Goal: Transaction & Acquisition: Book appointment/travel/reservation

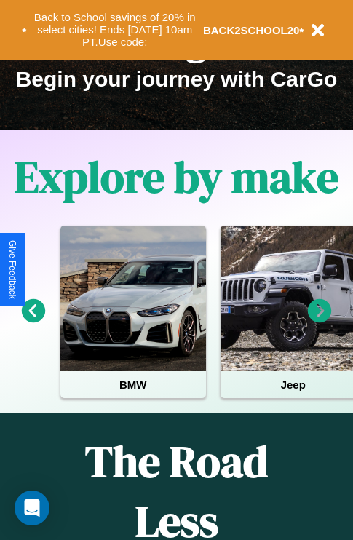
scroll to position [224, 0]
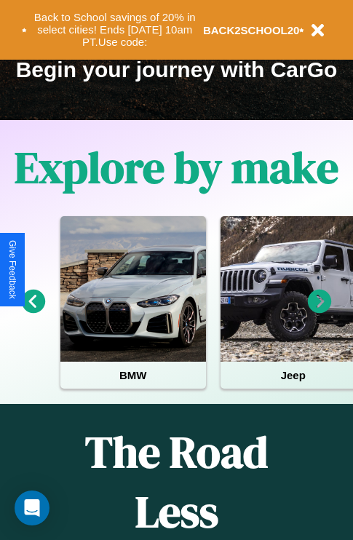
click at [319, 311] on icon at bounding box center [320, 302] width 24 height 24
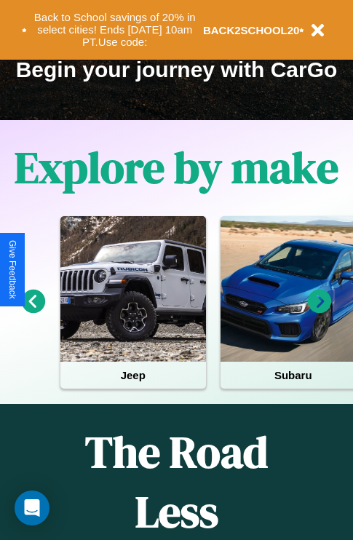
click at [319, 311] on icon at bounding box center [320, 302] width 24 height 24
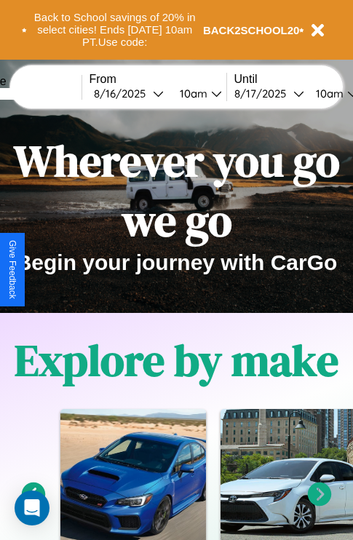
scroll to position [0, 0]
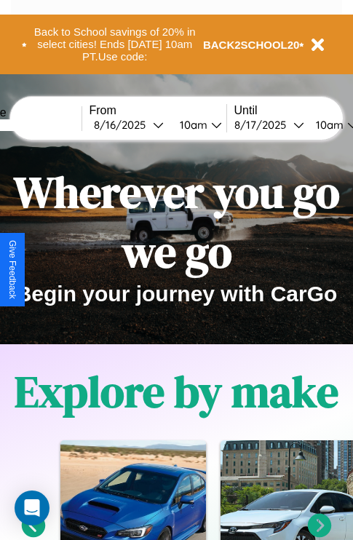
click at [49, 124] on input "text" at bounding box center [26, 125] width 109 height 12
type input "******"
click at [146, 124] on div "8 / 16 / 2025" at bounding box center [123, 125] width 59 height 14
select select "*"
select select "****"
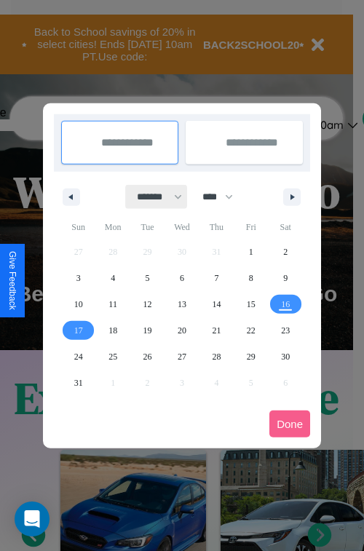
click at [153, 196] on select "******* ******** ***** ***** *** **** **** ****** ********* ******* ******** **…" at bounding box center [157, 197] width 62 height 24
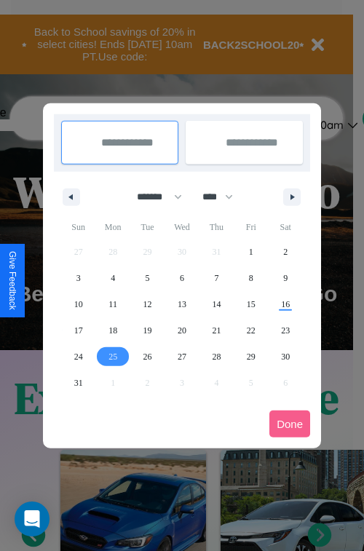
click at [113, 356] on span "25" at bounding box center [112, 356] width 9 height 26
type input "**********"
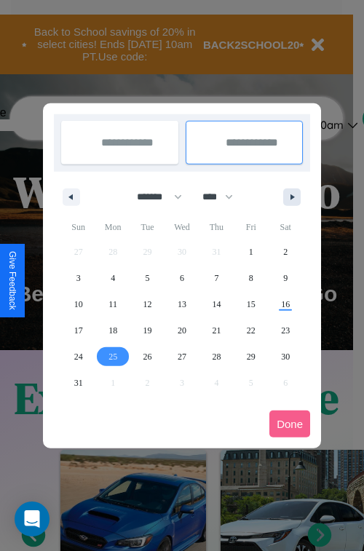
click at [292, 196] on icon "button" at bounding box center [294, 197] width 7 height 6
select select "*"
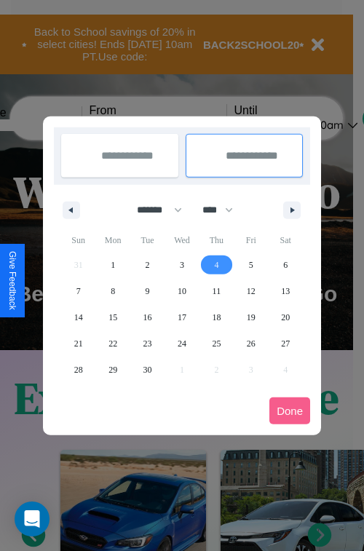
click at [216, 264] on span "4" at bounding box center [216, 265] width 4 height 26
type input "**********"
select select "*"
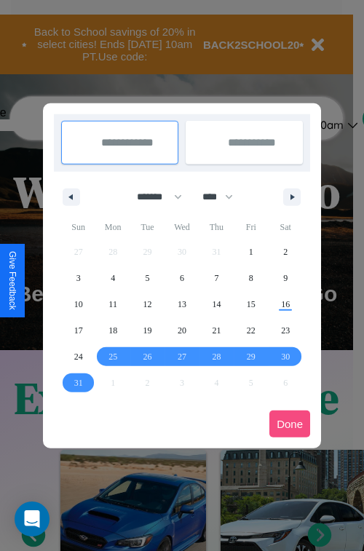
click at [290, 423] on button "Done" at bounding box center [289, 423] width 41 height 27
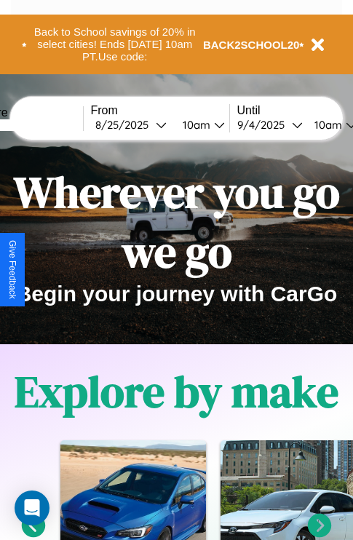
scroll to position [0, 53]
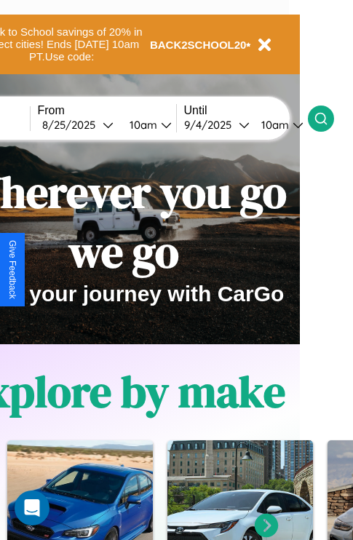
click at [328, 118] on icon at bounding box center [321, 118] width 15 height 15
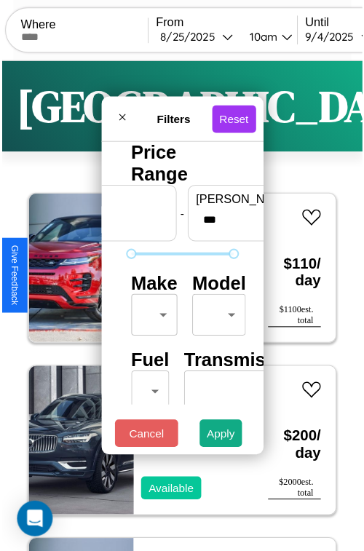
scroll to position [43, 0]
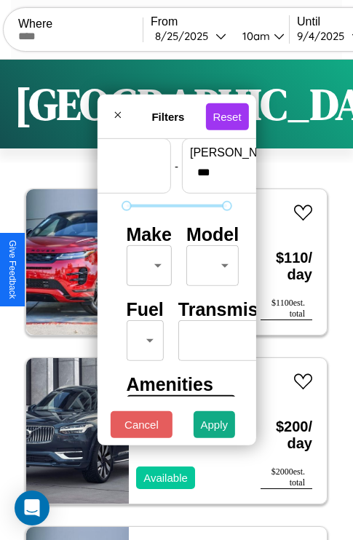
click at [146, 262] on body "CarGo Where From 8 / 25 / 2025 10am Until 9 / 4 / 2025 10am Become a Host Login…" at bounding box center [176, 300] width 353 height 600
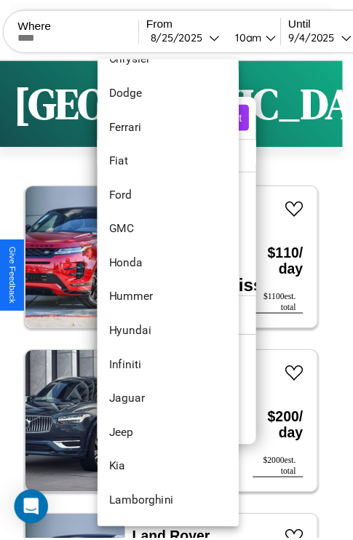
scroll to position [377, 0]
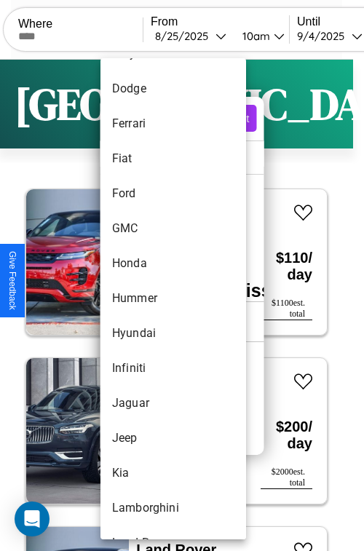
click at [146, 298] on li "Hummer" at bounding box center [173, 298] width 146 height 35
type input "******"
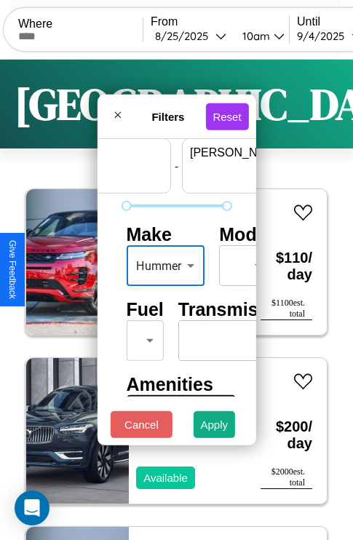
scroll to position [43, 90]
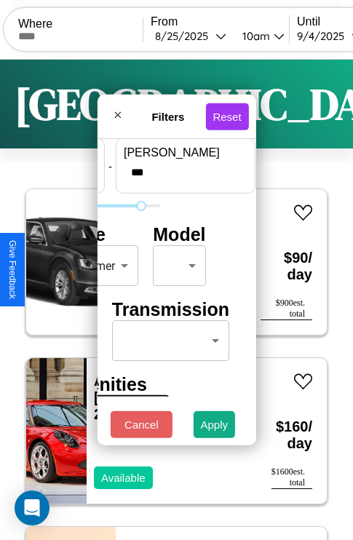
type input "***"
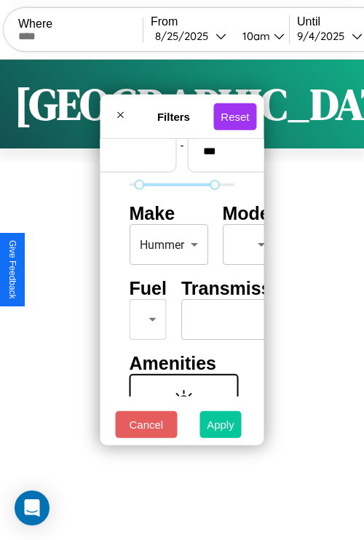
type input "**"
click at [220, 428] on button "Apply" at bounding box center [220, 424] width 42 height 27
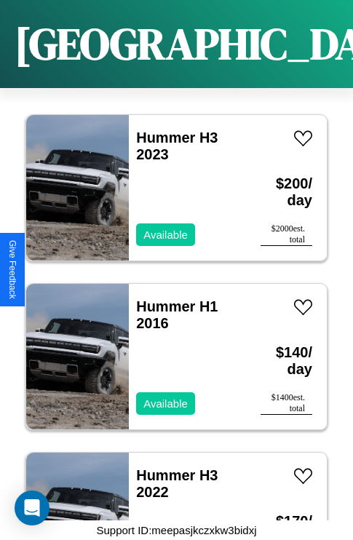
scroll to position [392, 0]
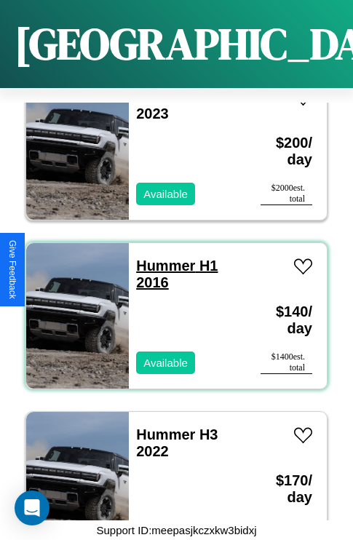
click at [161, 258] on link "Hummer H1 2016" at bounding box center [176, 274] width 81 height 33
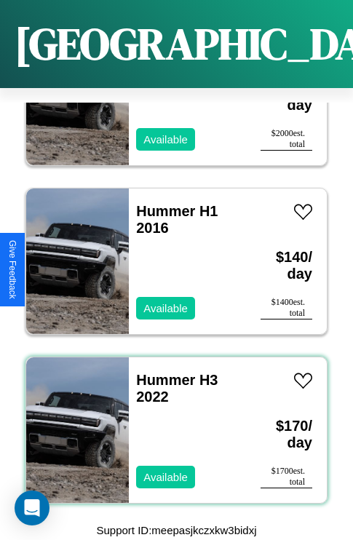
click at [171, 421] on div "Hummer H3 2022 Available" at bounding box center [187, 430] width 117 height 146
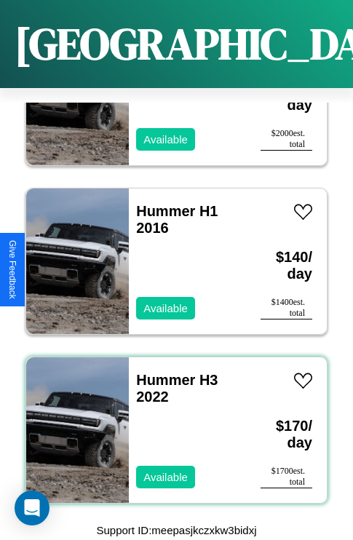
click at [171, 421] on div "Hummer H3 2022 Available" at bounding box center [187, 430] width 117 height 146
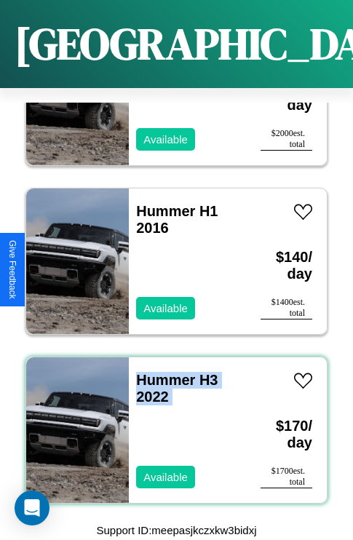
click at [171, 421] on div "Hummer H3 2022 Available" at bounding box center [187, 430] width 117 height 146
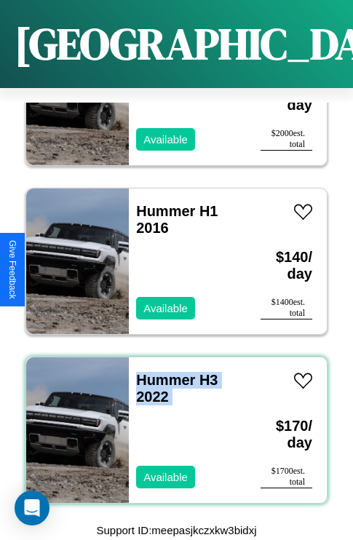
click at [171, 421] on div "Hummer H3 2022 Available" at bounding box center [187, 430] width 117 height 146
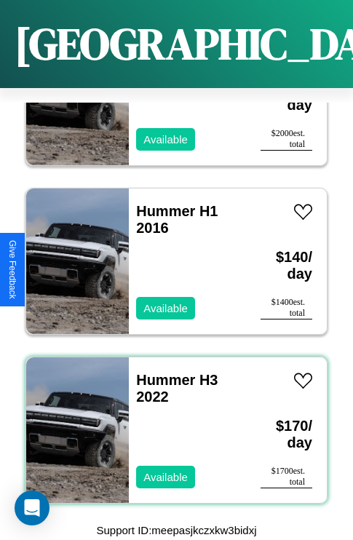
click at [171, 421] on div "Hummer H3 2022 Available" at bounding box center [187, 430] width 117 height 146
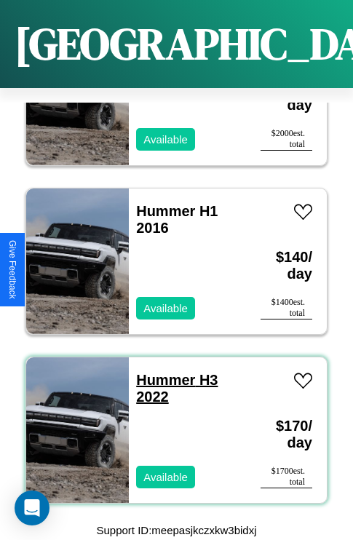
click at [161, 372] on link "Hummer H3 2022" at bounding box center [176, 388] width 81 height 33
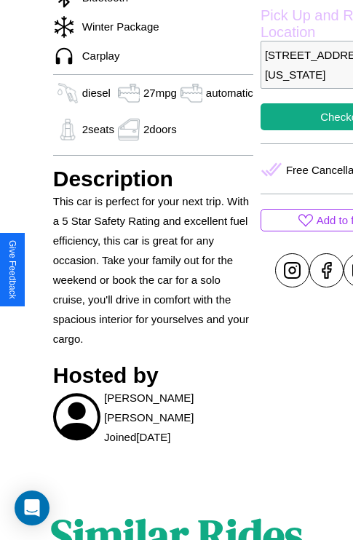
scroll to position [382, 64]
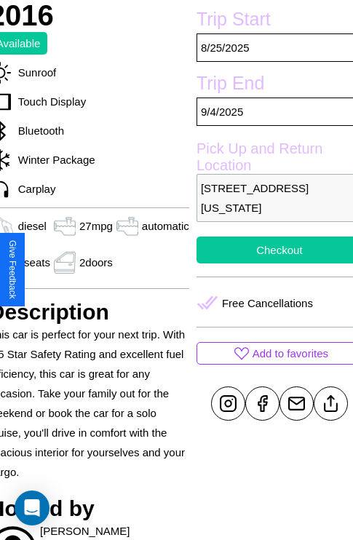
click at [269, 263] on button "Checkout" at bounding box center [279, 249] width 166 height 27
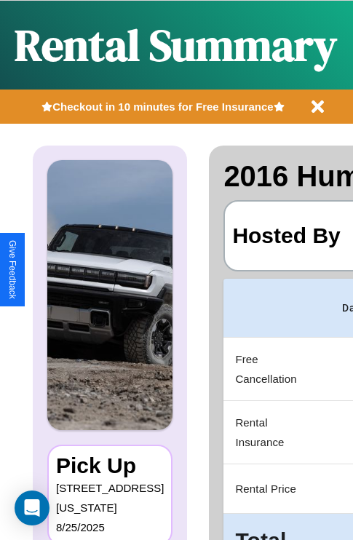
scroll to position [0, 297]
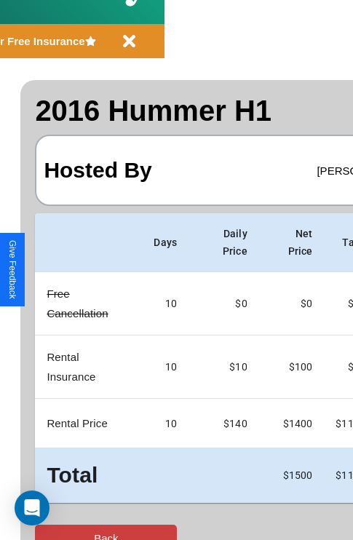
click at [71, 526] on button "Back" at bounding box center [106, 538] width 142 height 27
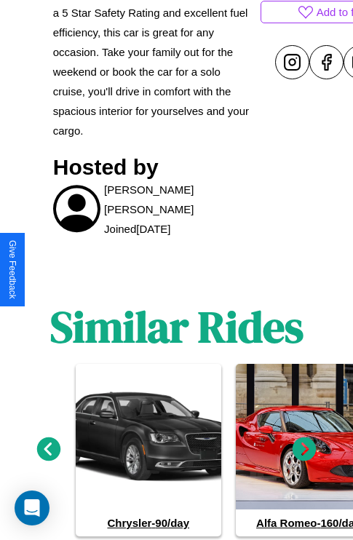
scroll to position [768, 0]
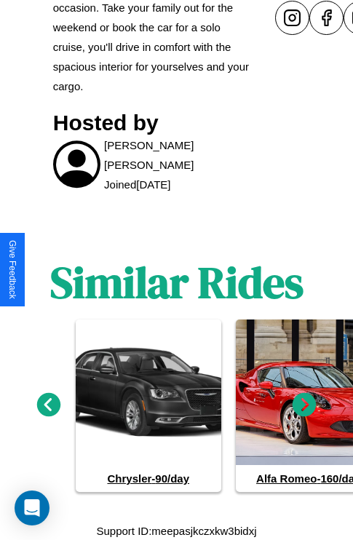
click at [304, 405] on icon at bounding box center [305, 405] width 24 height 24
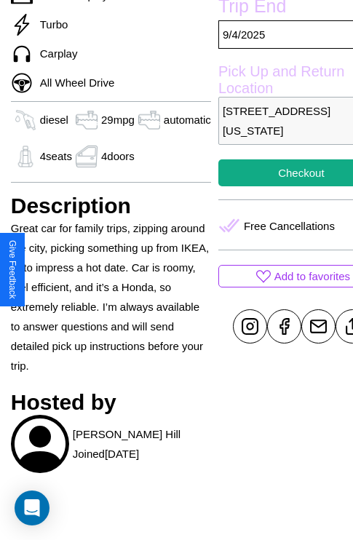
scroll to position [536, 49]
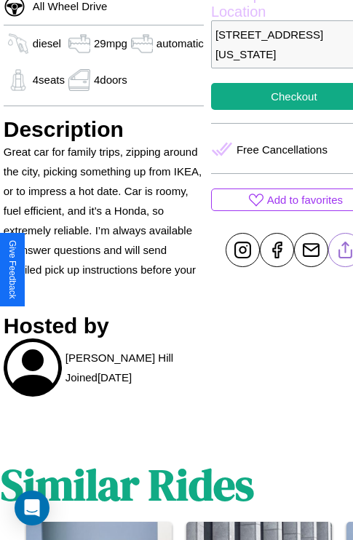
click at [345, 252] on line at bounding box center [345, 247] width 0 height 10
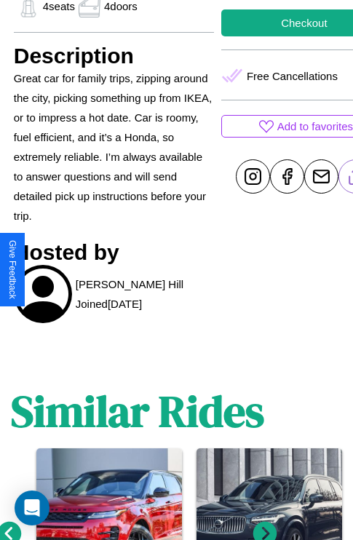
scroll to position [739, 22]
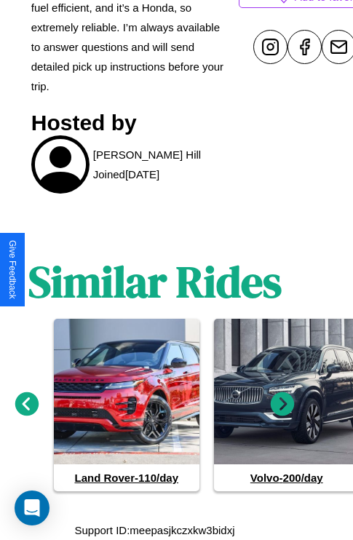
click at [282, 405] on icon at bounding box center [283, 404] width 24 height 24
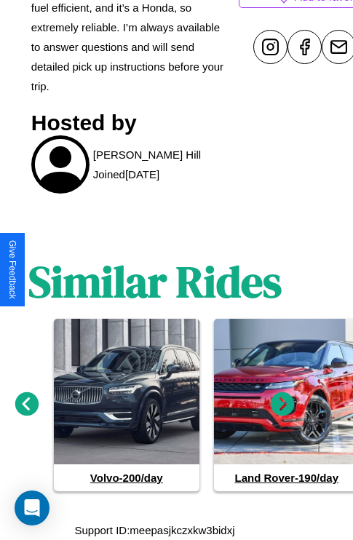
click at [26, 405] on icon at bounding box center [27, 404] width 24 height 24
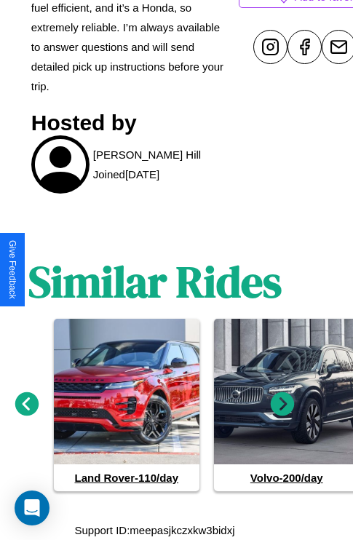
click at [282, 405] on icon at bounding box center [283, 404] width 24 height 24
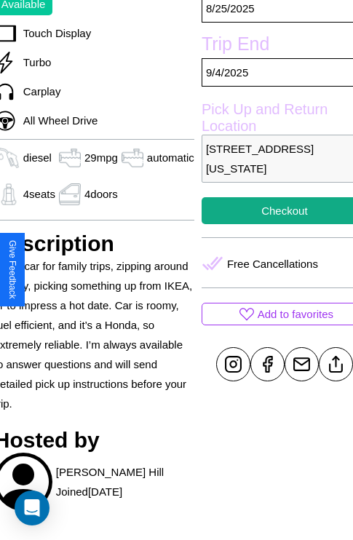
scroll to position [382, 64]
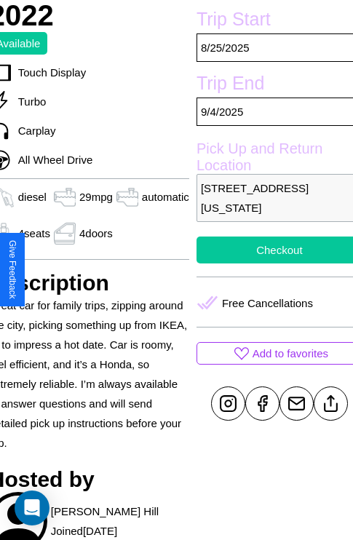
click at [269, 263] on button "Checkout" at bounding box center [279, 249] width 166 height 27
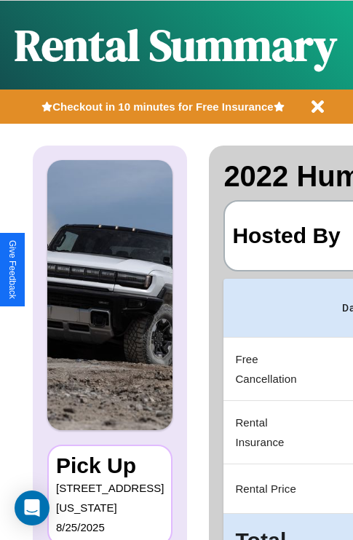
scroll to position [0, 297]
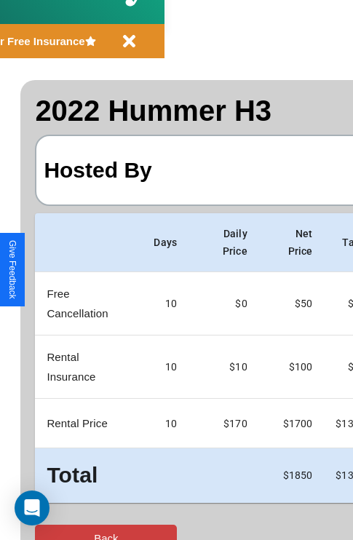
click at [71, 526] on button "Back" at bounding box center [106, 538] width 142 height 27
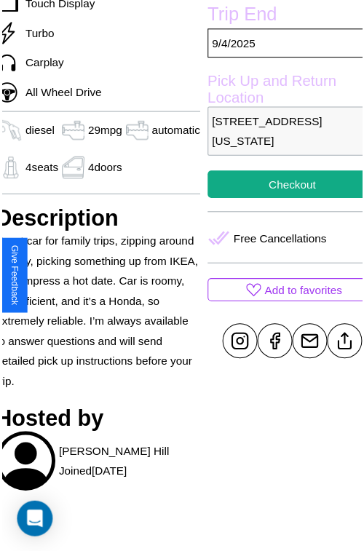
scroll to position [485, 64]
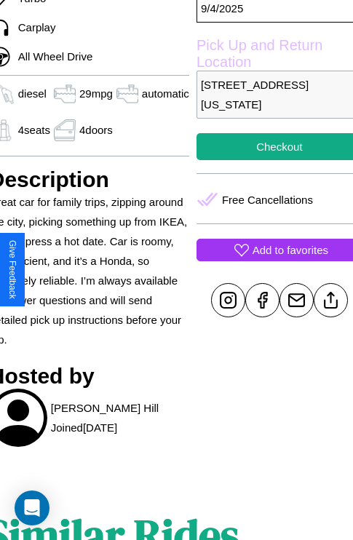
click at [269, 260] on p "Add to favorites" at bounding box center [290, 250] width 76 height 20
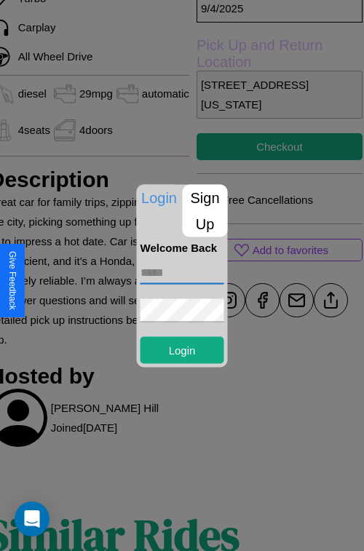
click at [182, 272] on input "text" at bounding box center [182, 271] width 84 height 23
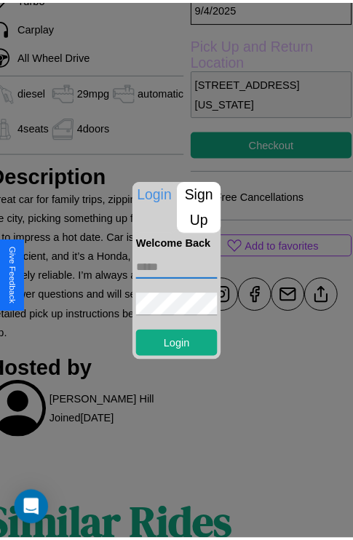
scroll to position [376, 64]
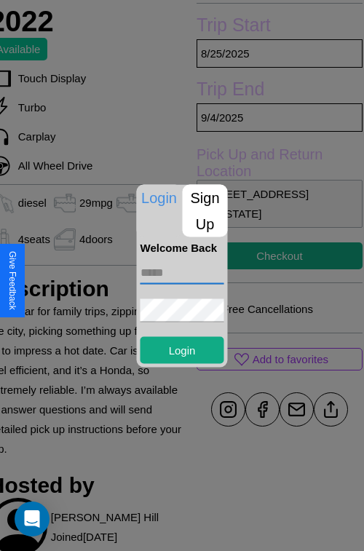
click at [269, 275] on div at bounding box center [182, 275] width 364 height 551
